Goal: Communication & Community: Answer question/provide support

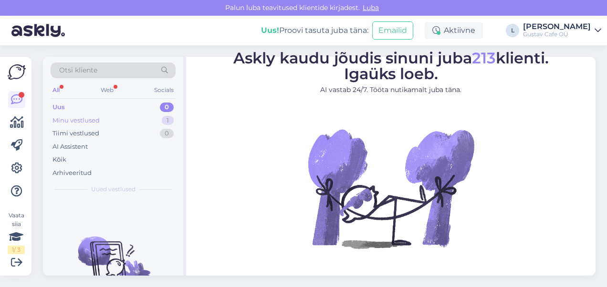
click at [87, 117] on div "Minu vestlused" at bounding box center [75, 121] width 47 height 10
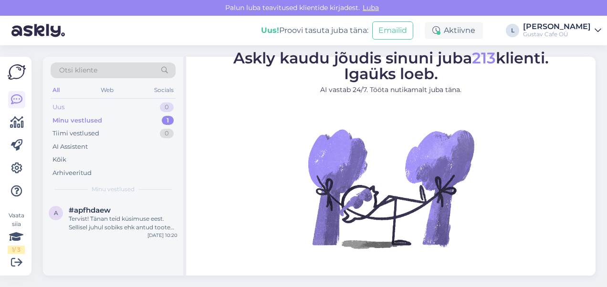
click at [87, 109] on div "Uus 0" at bounding box center [113, 107] width 125 height 13
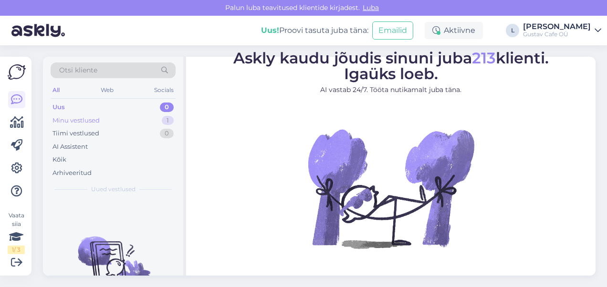
click at [96, 122] on div "Minu vestlused" at bounding box center [75, 121] width 47 height 10
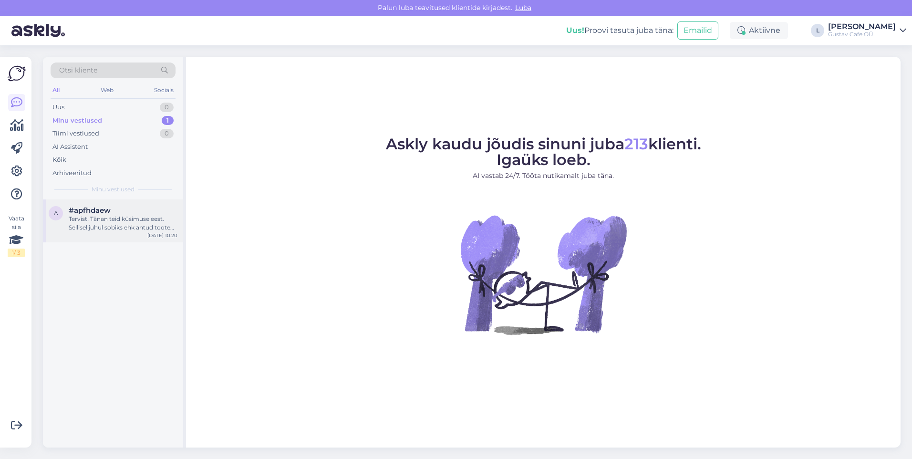
click at [141, 228] on div "Tervist! Tänan teid küsimuse eest. Sellisel juhul sobiks ehk antud tooted: [URL…" at bounding box center [123, 223] width 109 height 17
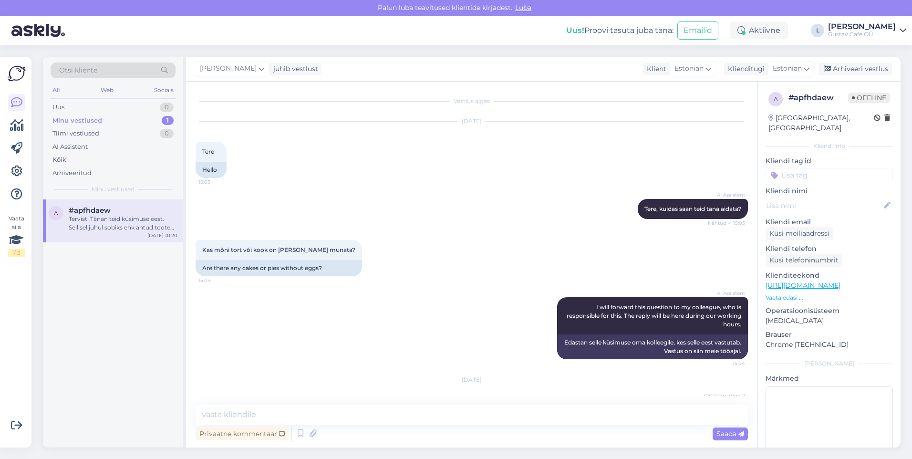
scroll to position [61, 0]
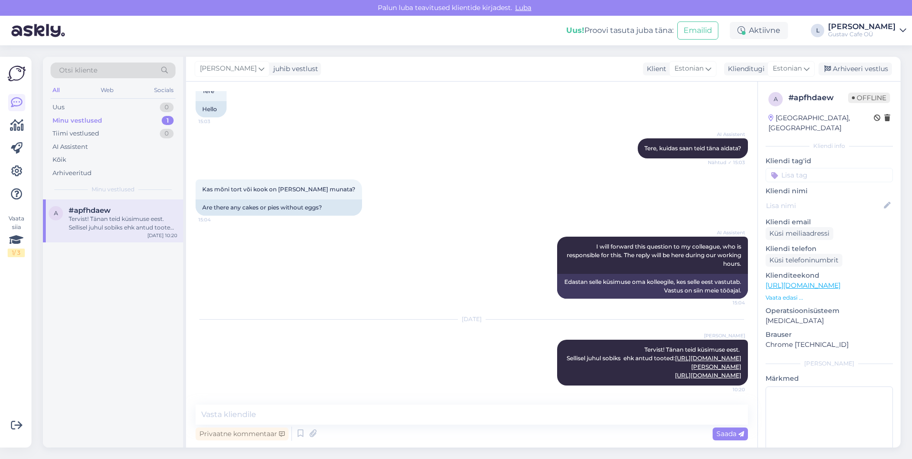
click at [411, 287] on div "[DATE] [PERSON_NAME]! Tänan teid küsimuse eest. Sellisel juhul sobiks ehk antud…" at bounding box center [472, 352] width 552 height 87
click at [104, 104] on div "Uus 0" at bounding box center [113, 107] width 125 height 13
